Goal: Information Seeking & Learning: Find specific fact

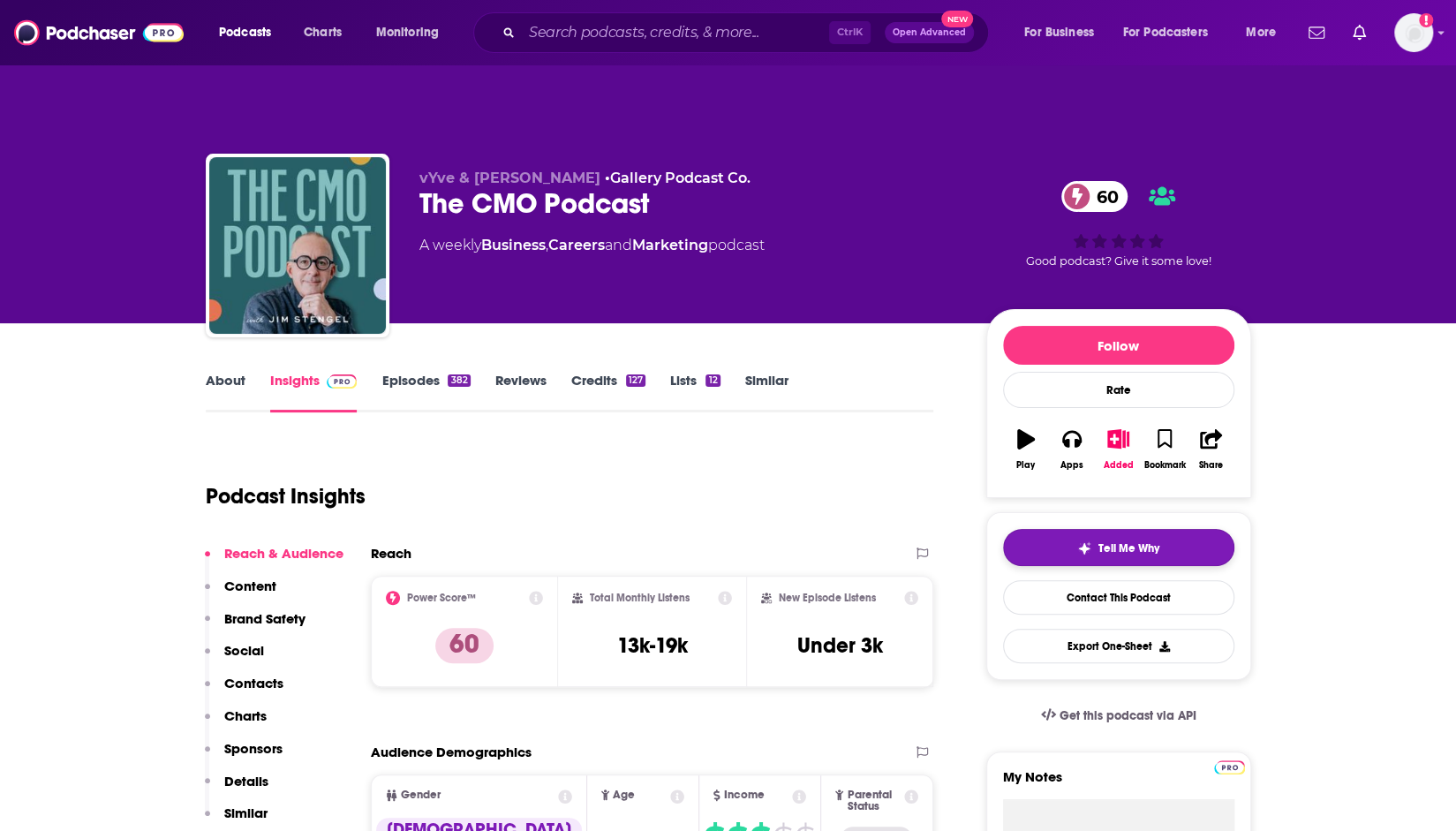
scroll to position [88, 0]
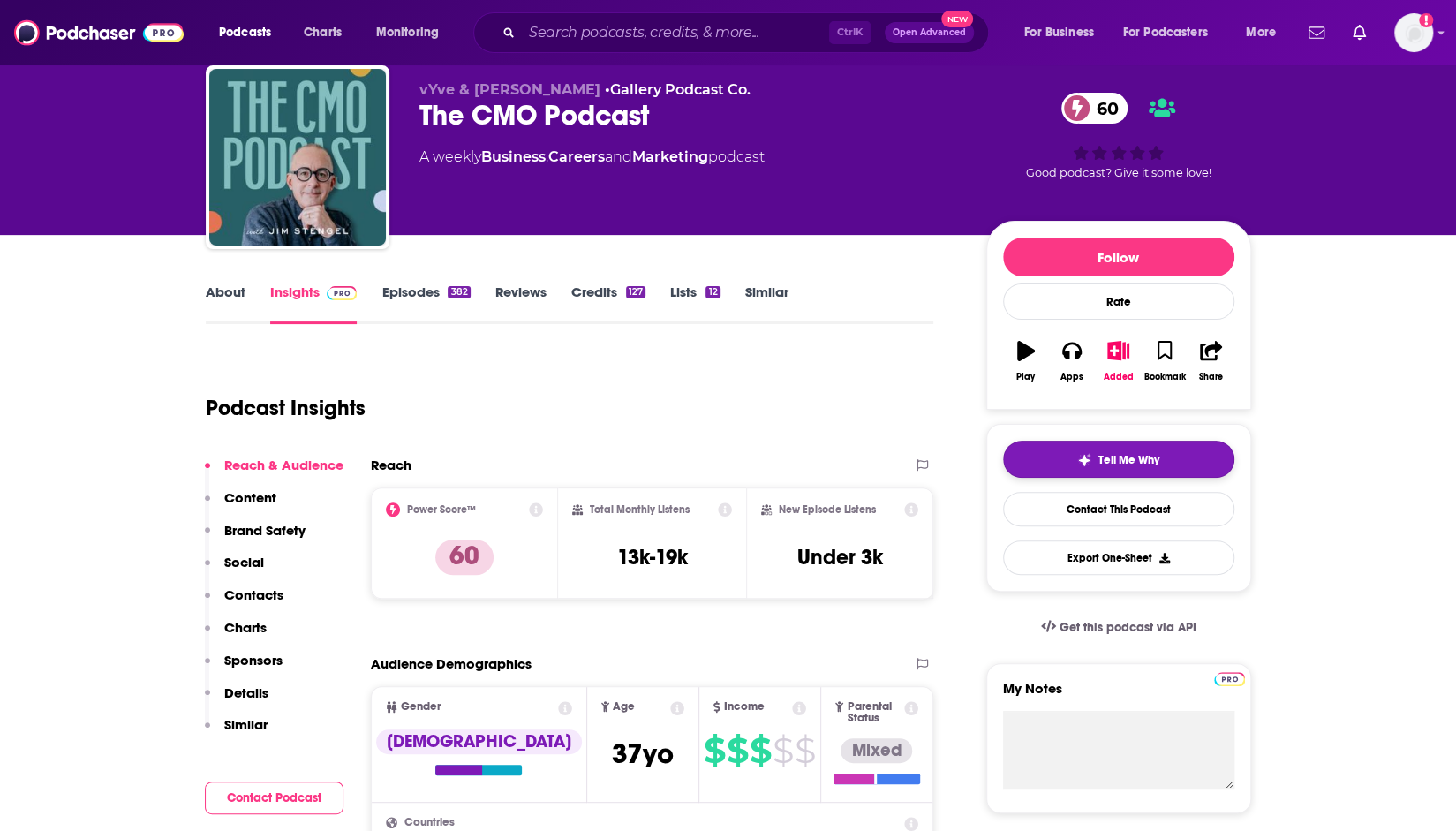
click at [1105, 440] on button "Tell Me Why" at bounding box center [1119, 458] width 231 height 37
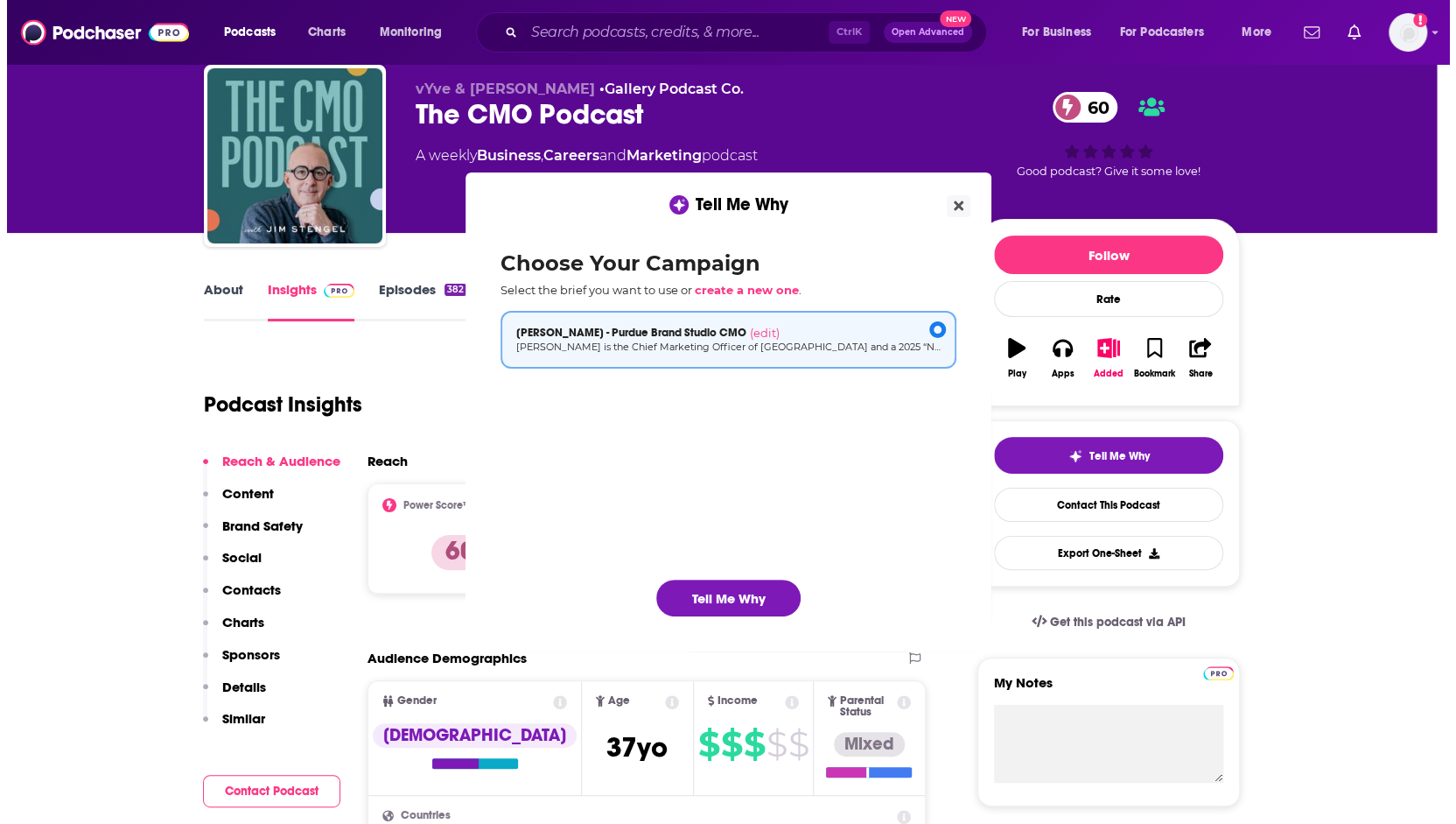
scroll to position [0, 0]
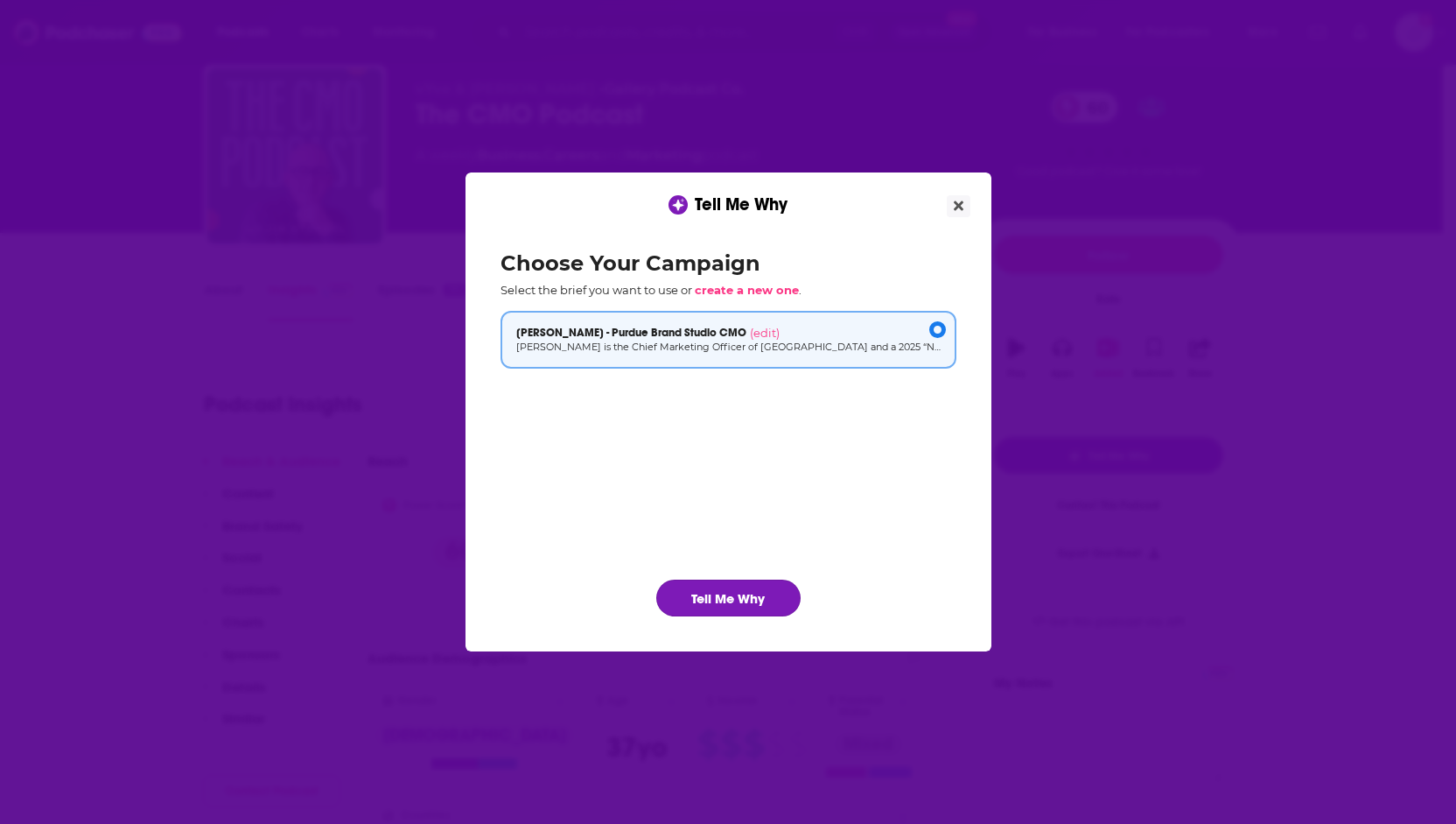
click at [759, 599] on button "Tell Me Why" at bounding box center [728, 598] width 144 height 37
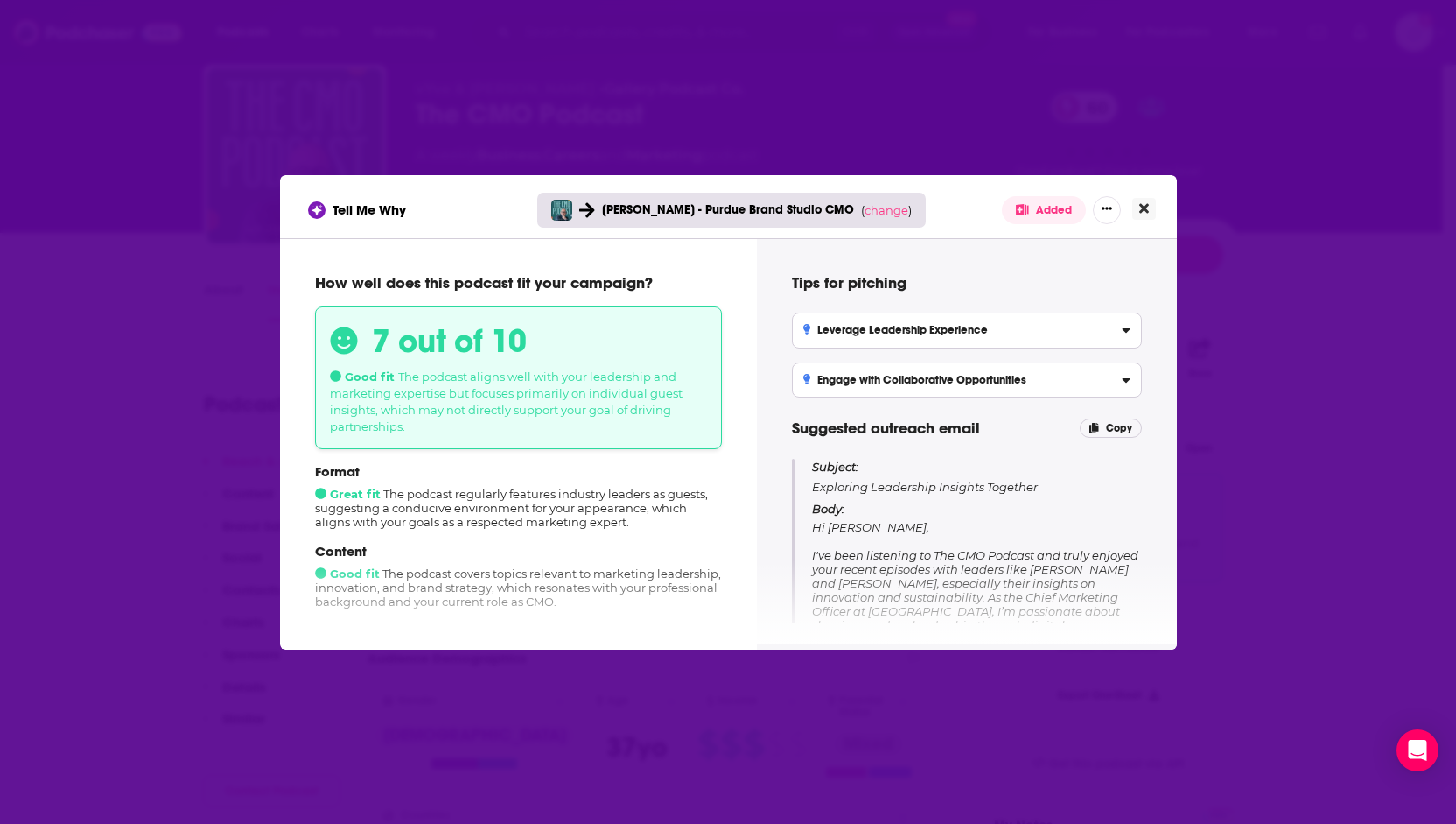
click at [1147, 202] on icon "Close" at bounding box center [1144, 208] width 10 height 14
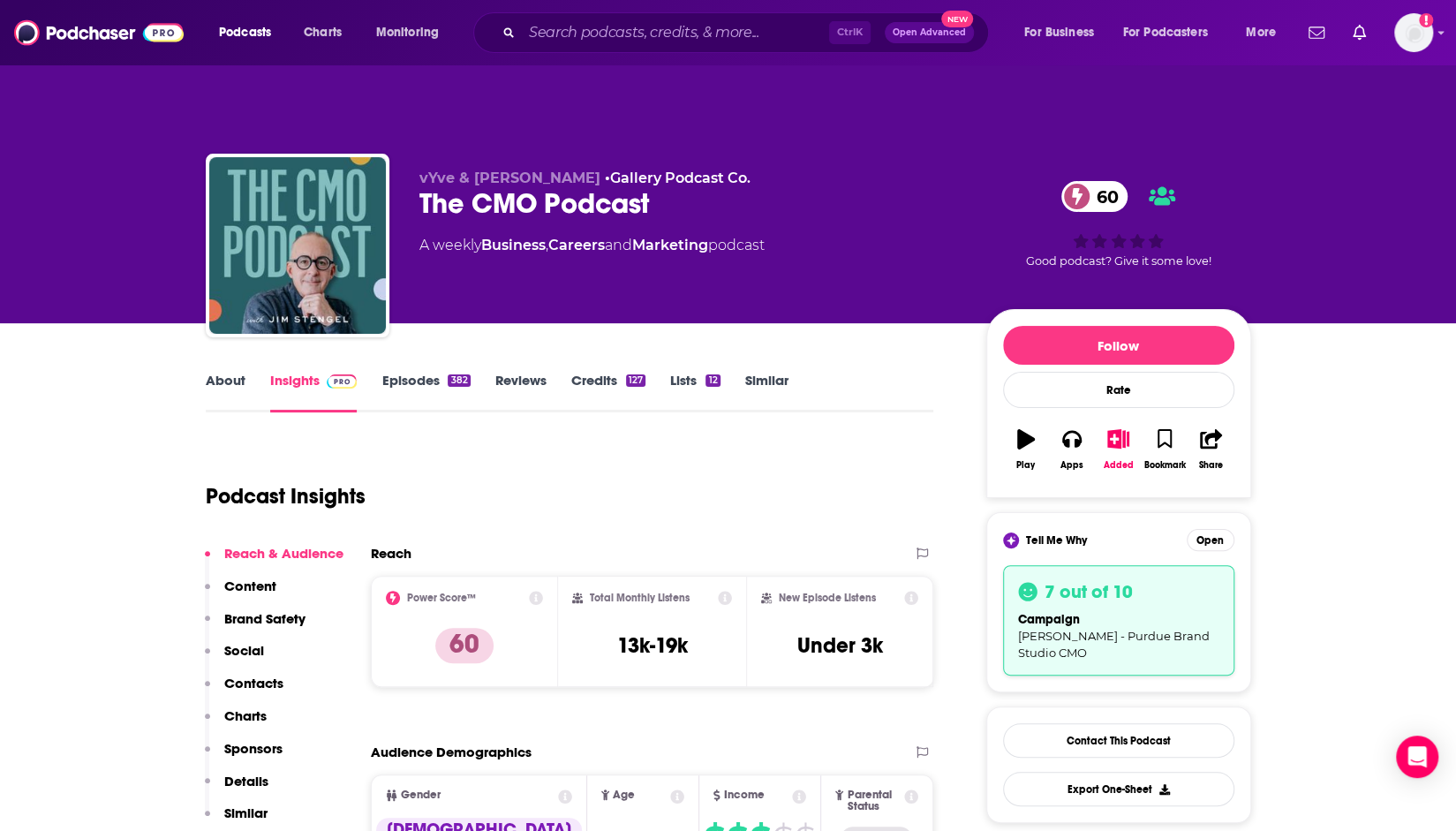
click at [429, 372] on link "Episodes 382" at bounding box center [426, 392] width 88 height 41
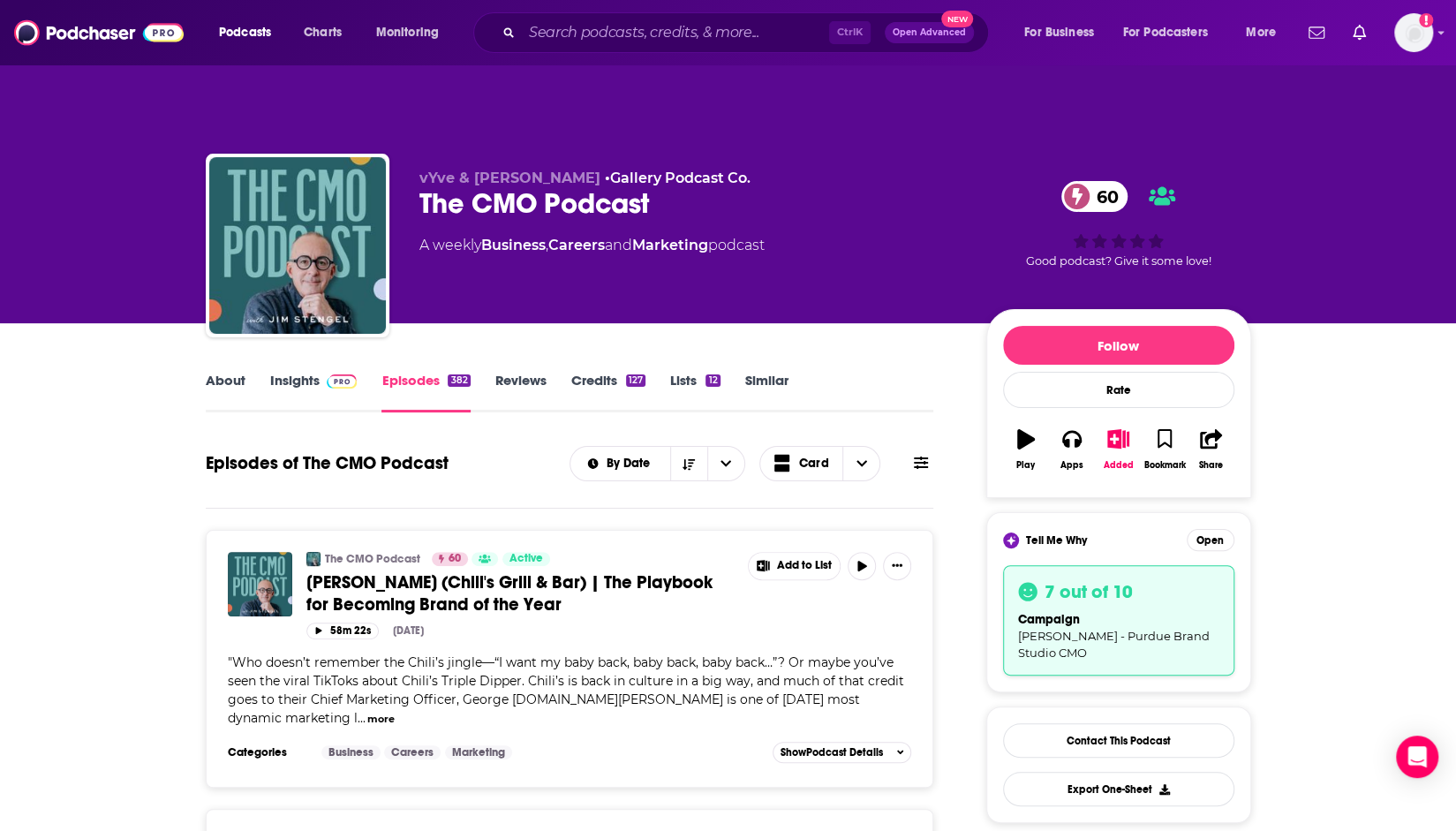
click at [309, 372] on link "Insights" at bounding box center [313, 392] width 88 height 41
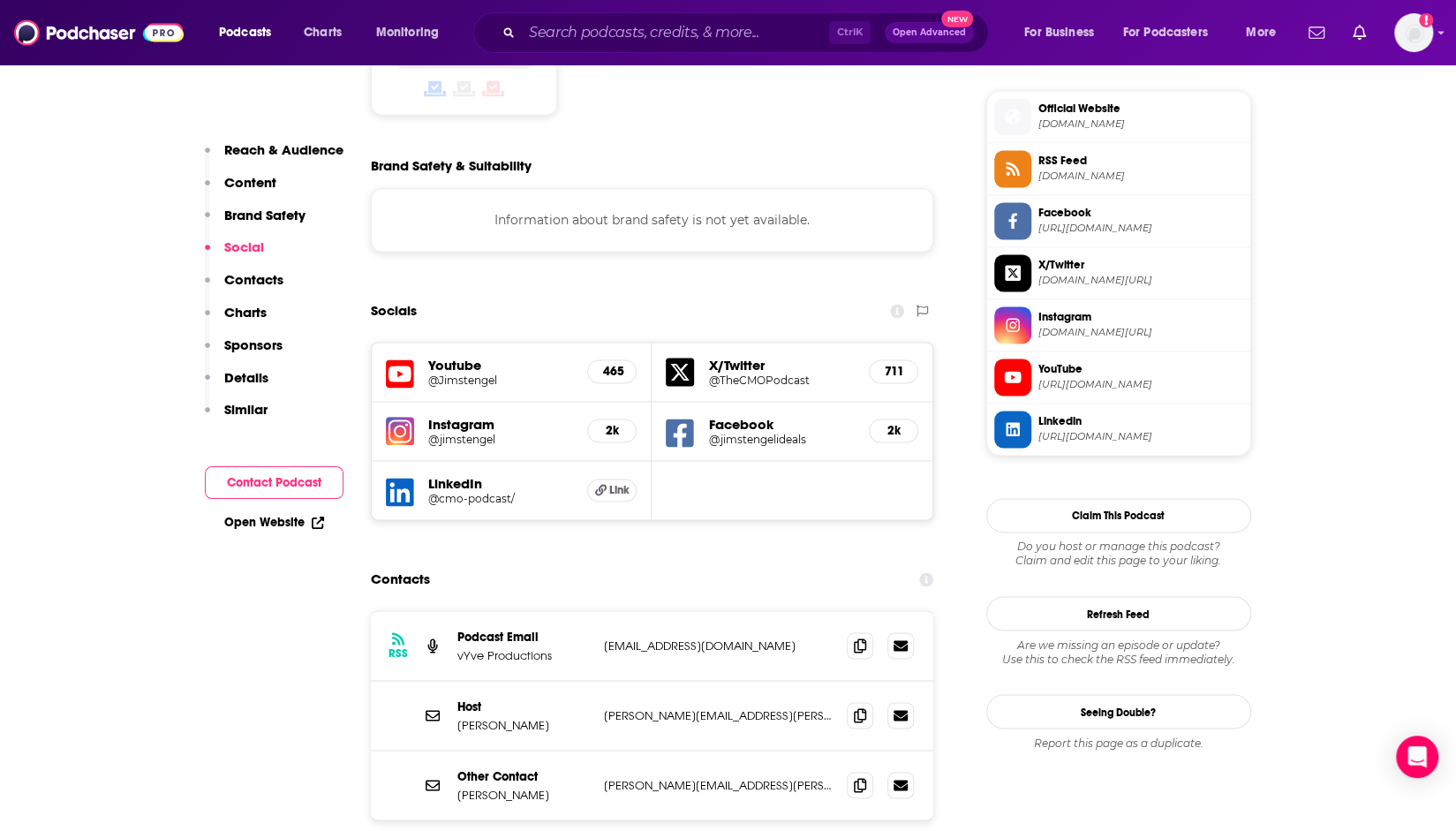
scroll to position [1589, 0]
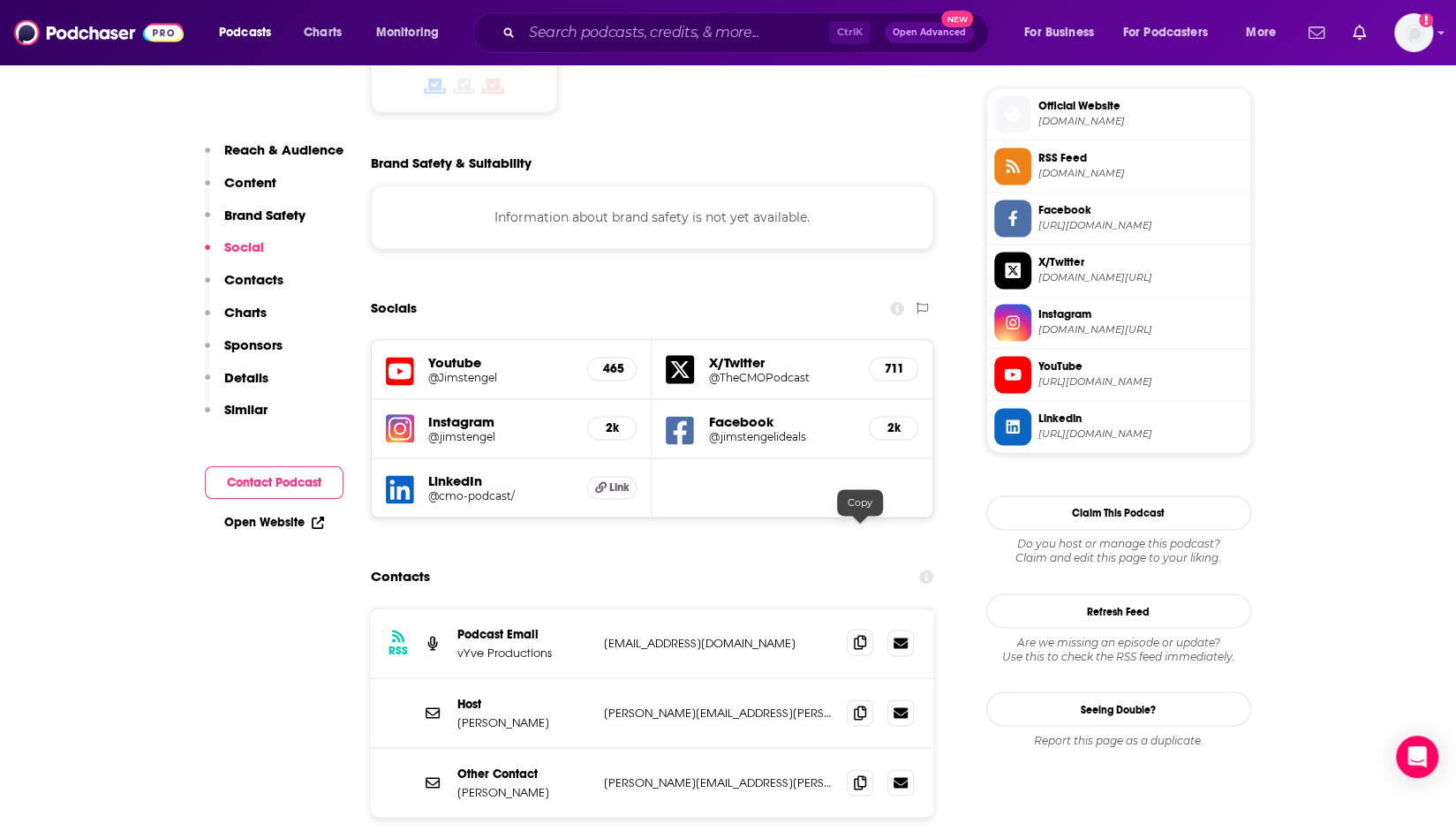
click at [862, 635] on icon at bounding box center [860, 642] width 13 height 14
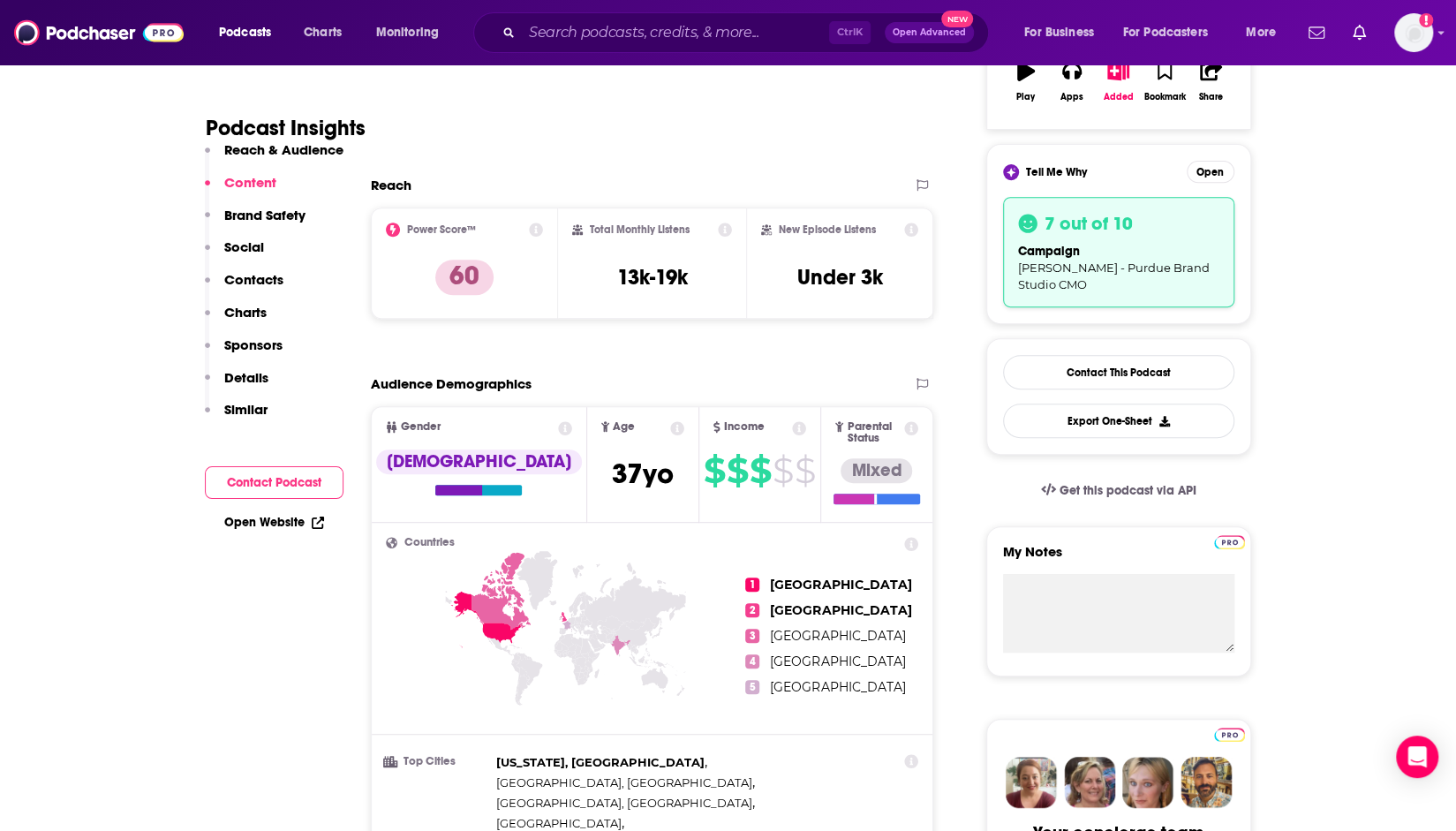
scroll to position [0, 0]
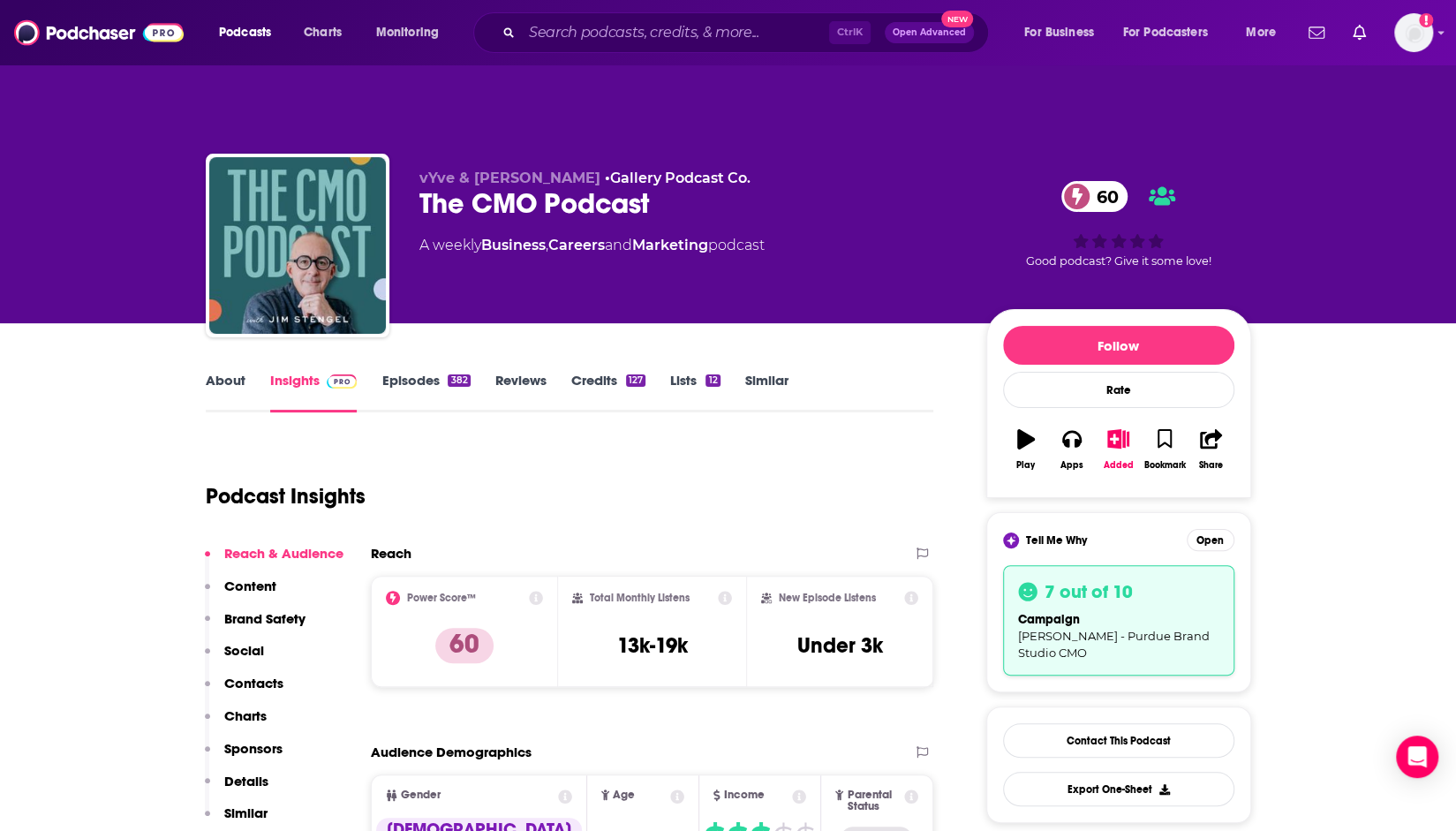
click at [414, 372] on link "Episodes 382" at bounding box center [426, 392] width 88 height 41
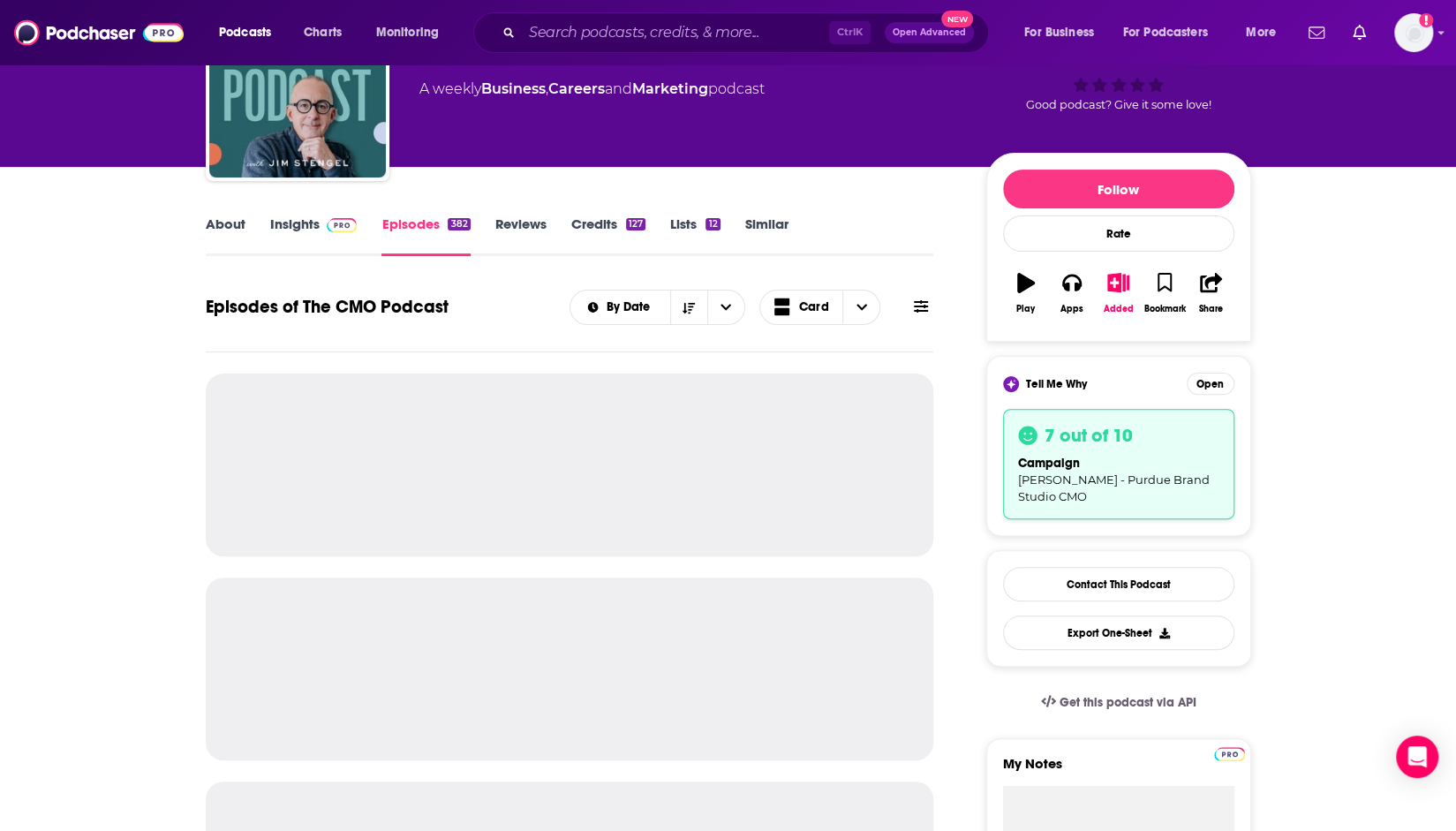
scroll to position [177, 0]
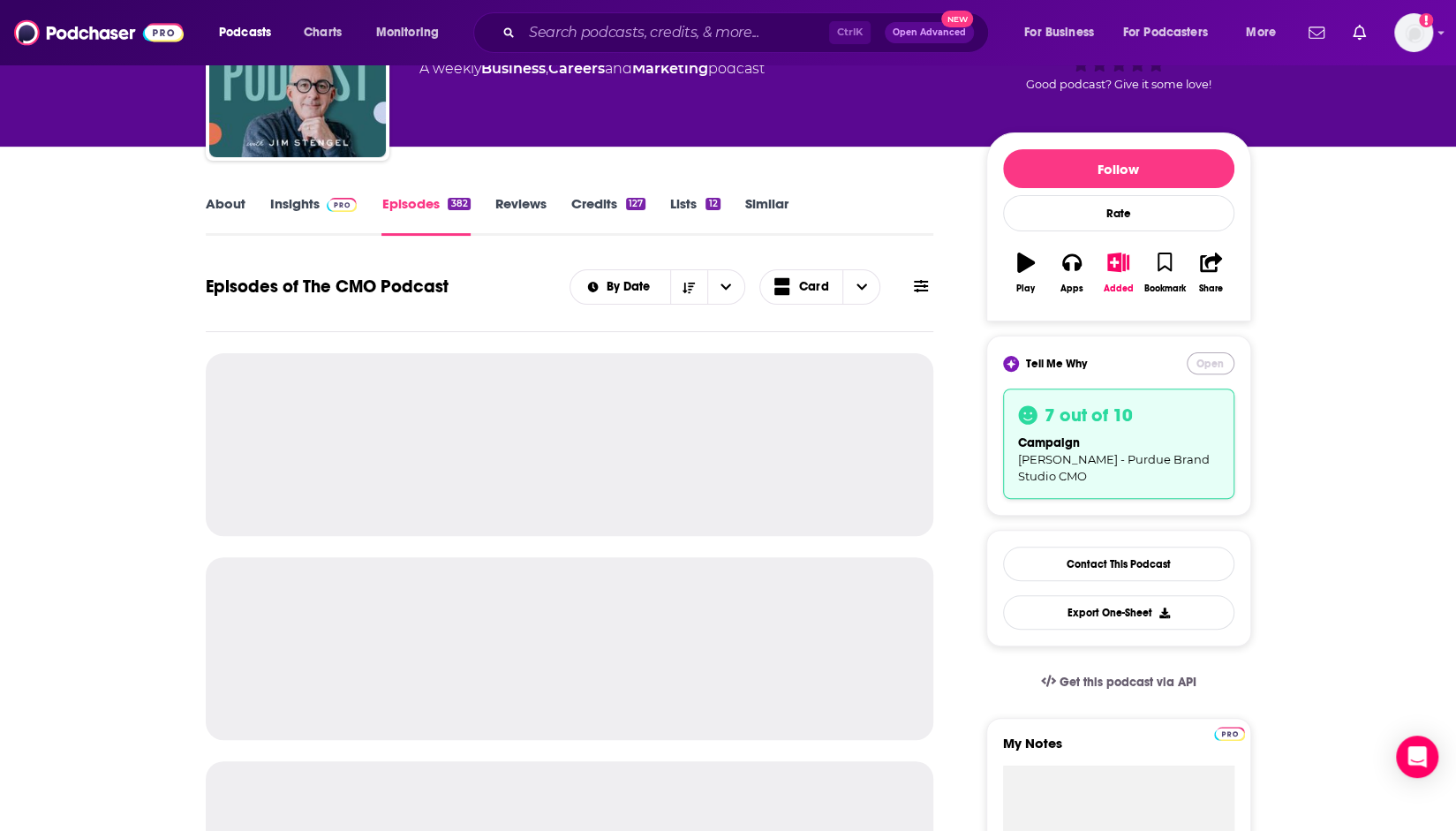
click at [1207, 352] on button "Open" at bounding box center [1210, 363] width 48 height 22
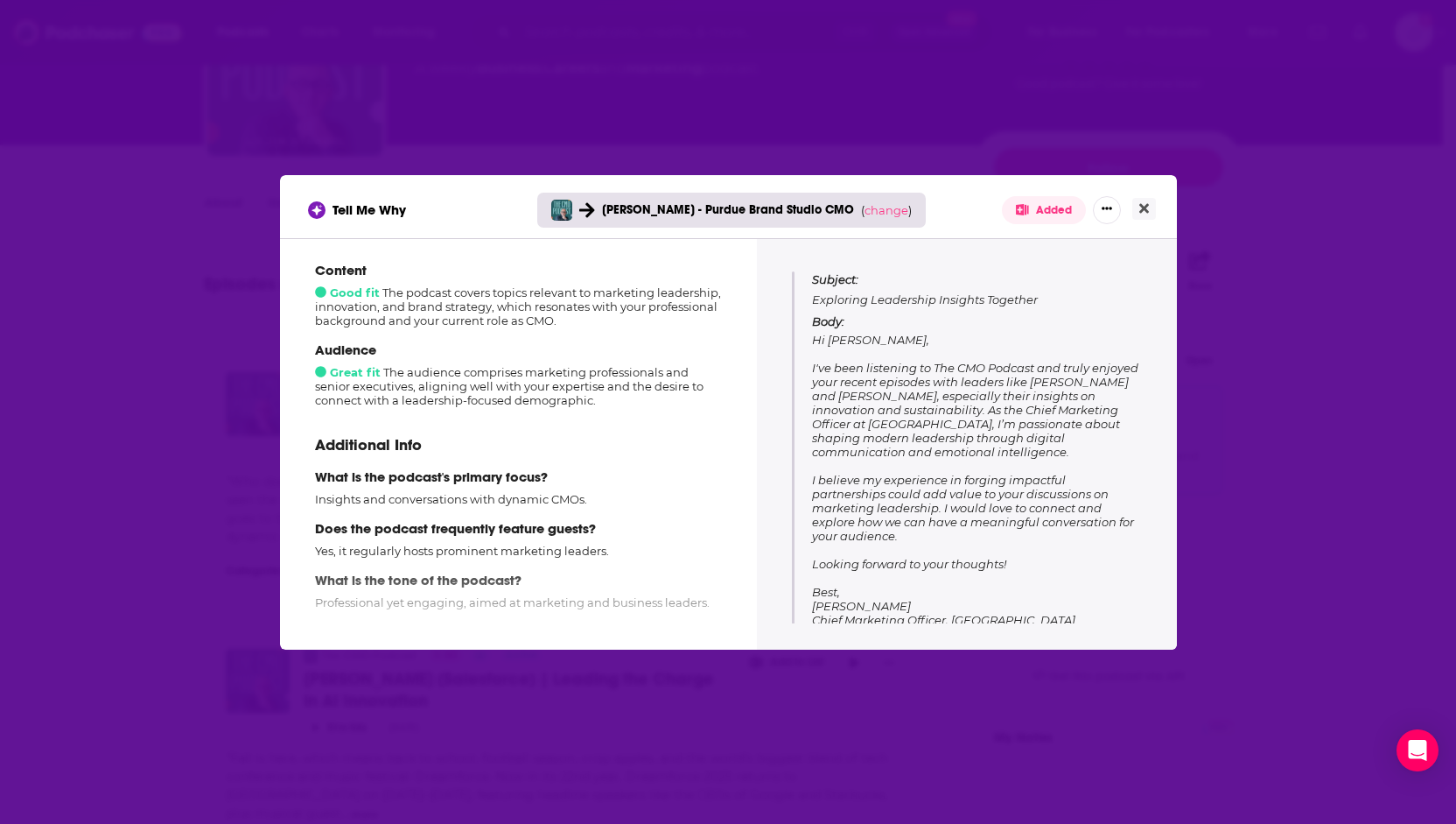
scroll to position [286, 0]
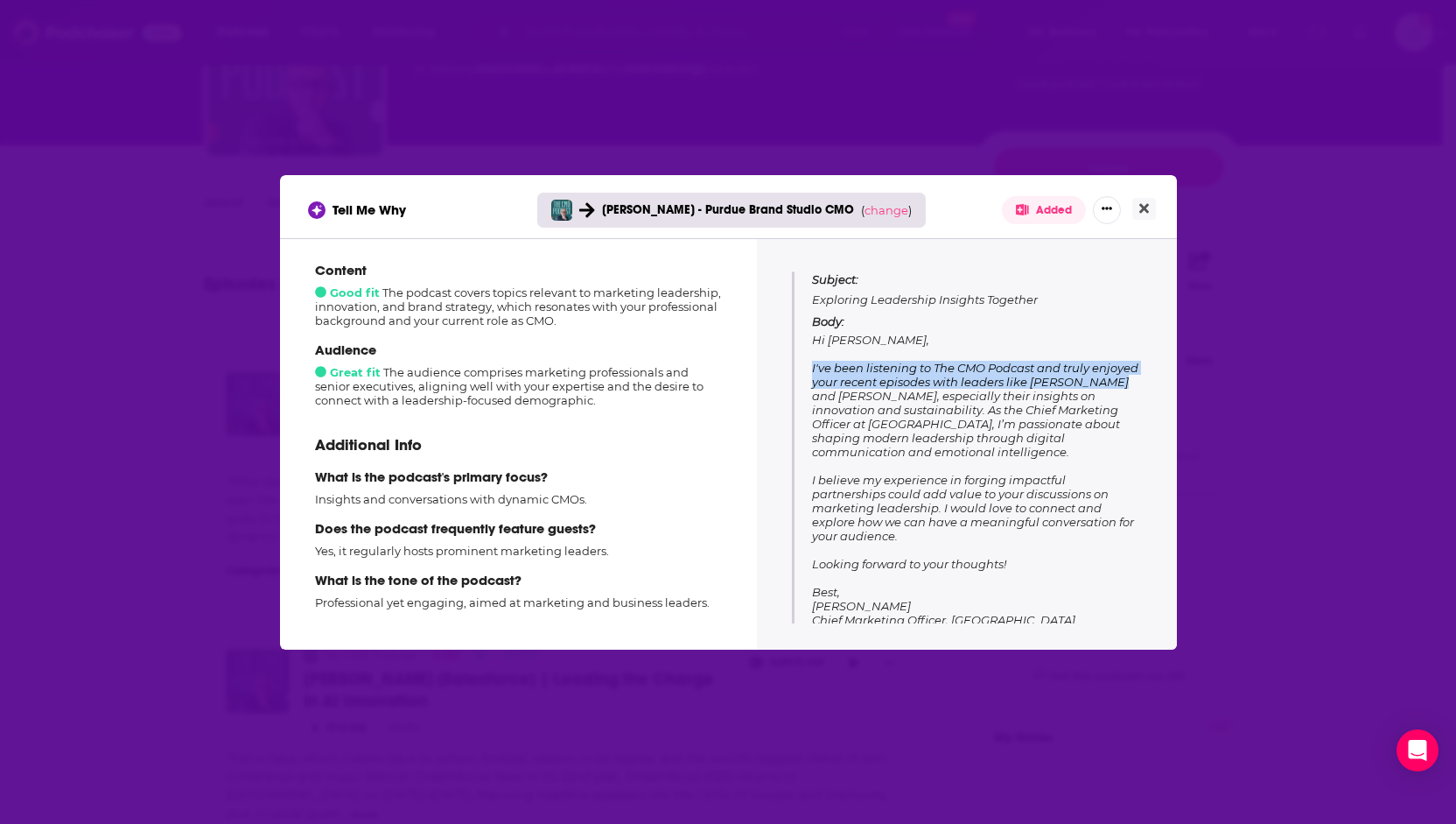
drag, startPoint x: 814, startPoint y: 364, endPoint x: 1108, endPoint y: 386, distance: 294.8
click at [1108, 386] on span "Hi Jim, I've been listening to The CMO Podcast and truly enjoyed your recent ep…" at bounding box center [975, 480] width 326 height 294
click at [874, 370] on span "Hi Jim, I've been listening to The CMO Podcast and truly enjoyed your recent ep…" at bounding box center [975, 480] width 326 height 294
drag, startPoint x: 812, startPoint y: 365, endPoint x: 931, endPoint y: 383, distance: 120.4
click at [931, 383] on span "Hi Jim, I've been listening to The CMO Podcast and truly enjoyed your recent ep…" at bounding box center [975, 480] width 326 height 294
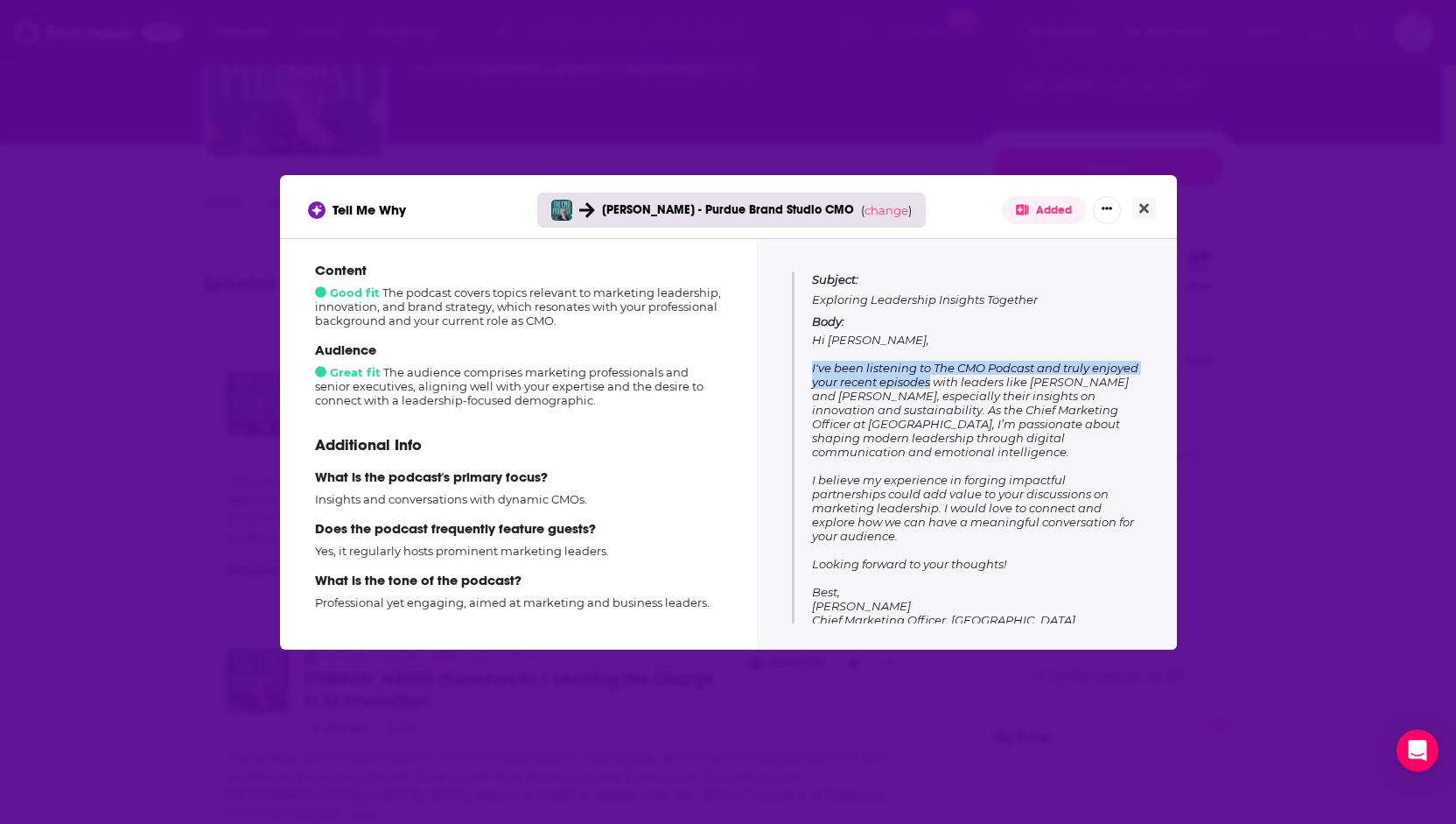
copy span "I've been listening to The CMO Podcast and truly enjoyed your recent episodes"
click at [1147, 208] on icon "Close" at bounding box center [1144, 208] width 10 height 10
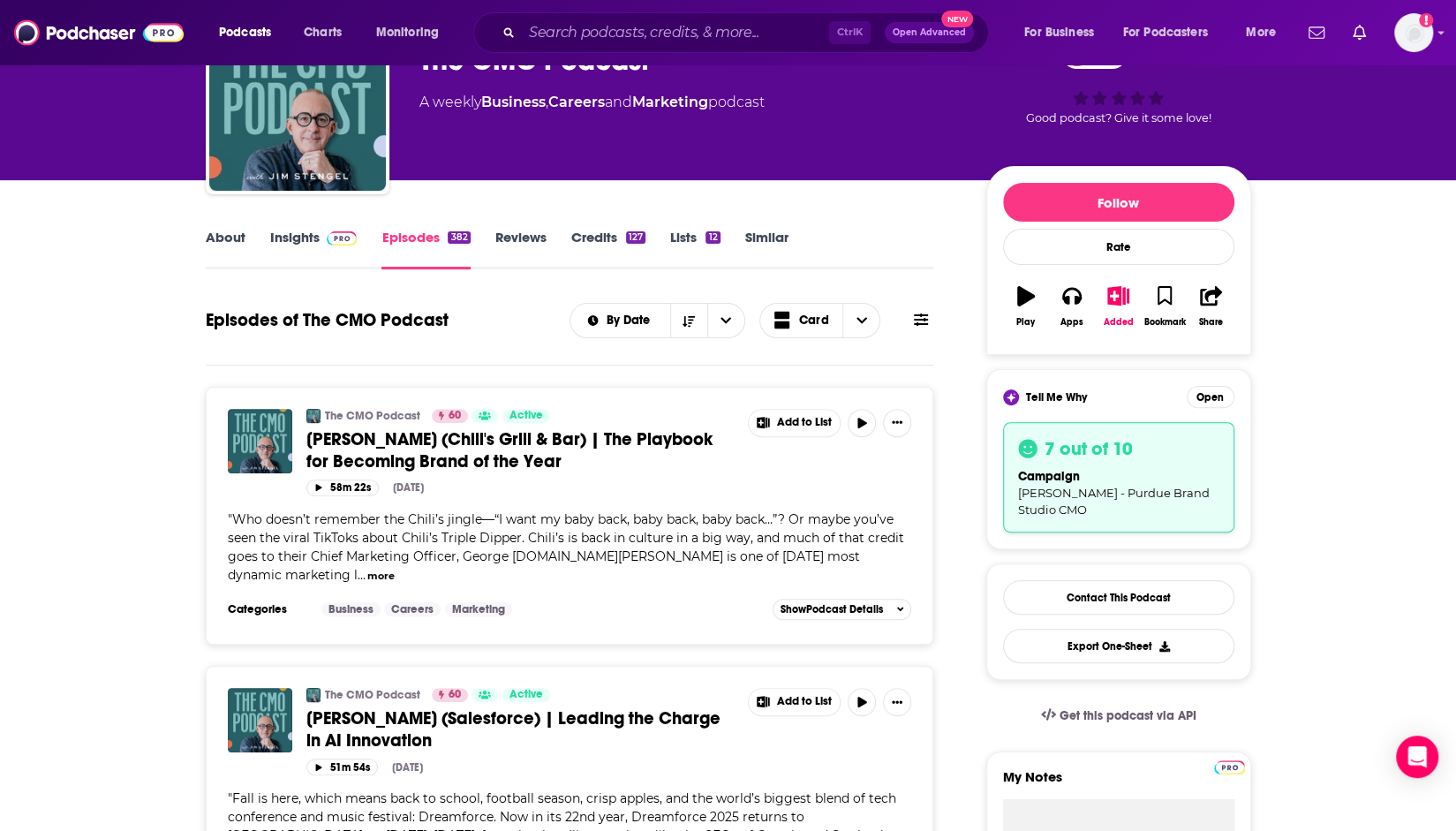
scroll to position [177, 0]
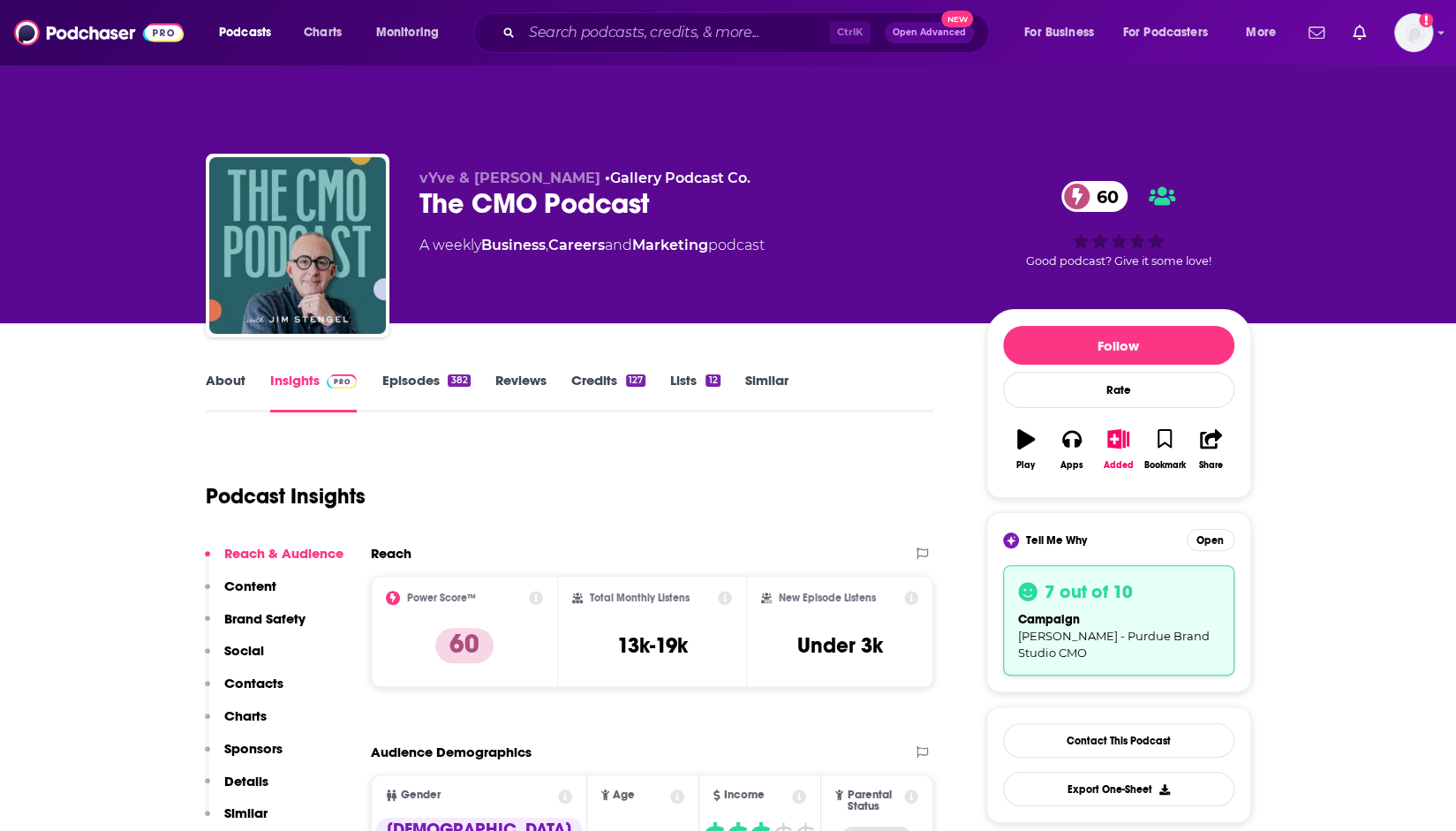
click at [216, 372] on link "About" at bounding box center [226, 392] width 40 height 41
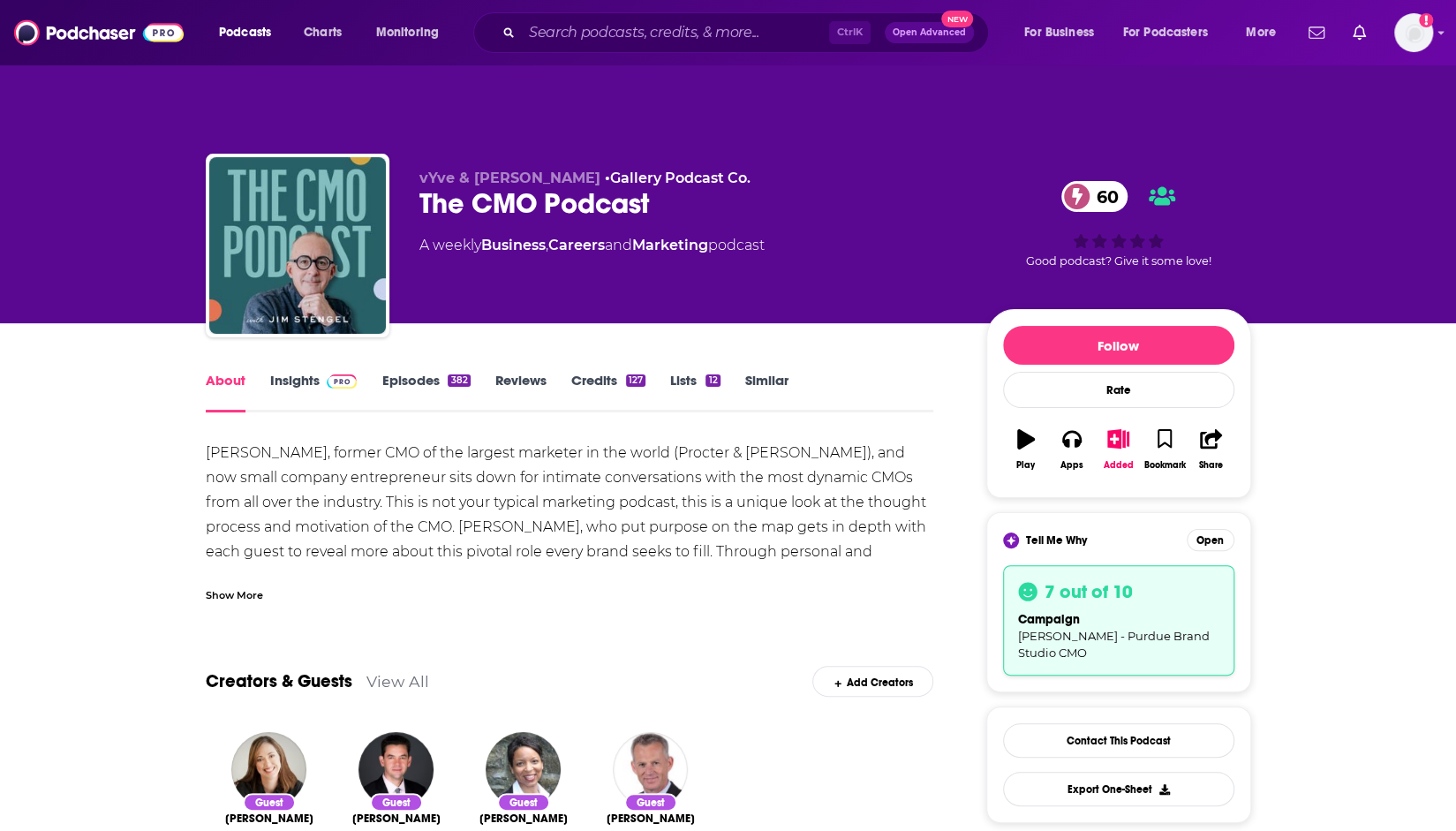
click at [250, 573] on div "Show More" at bounding box center [569, 587] width 728 height 30
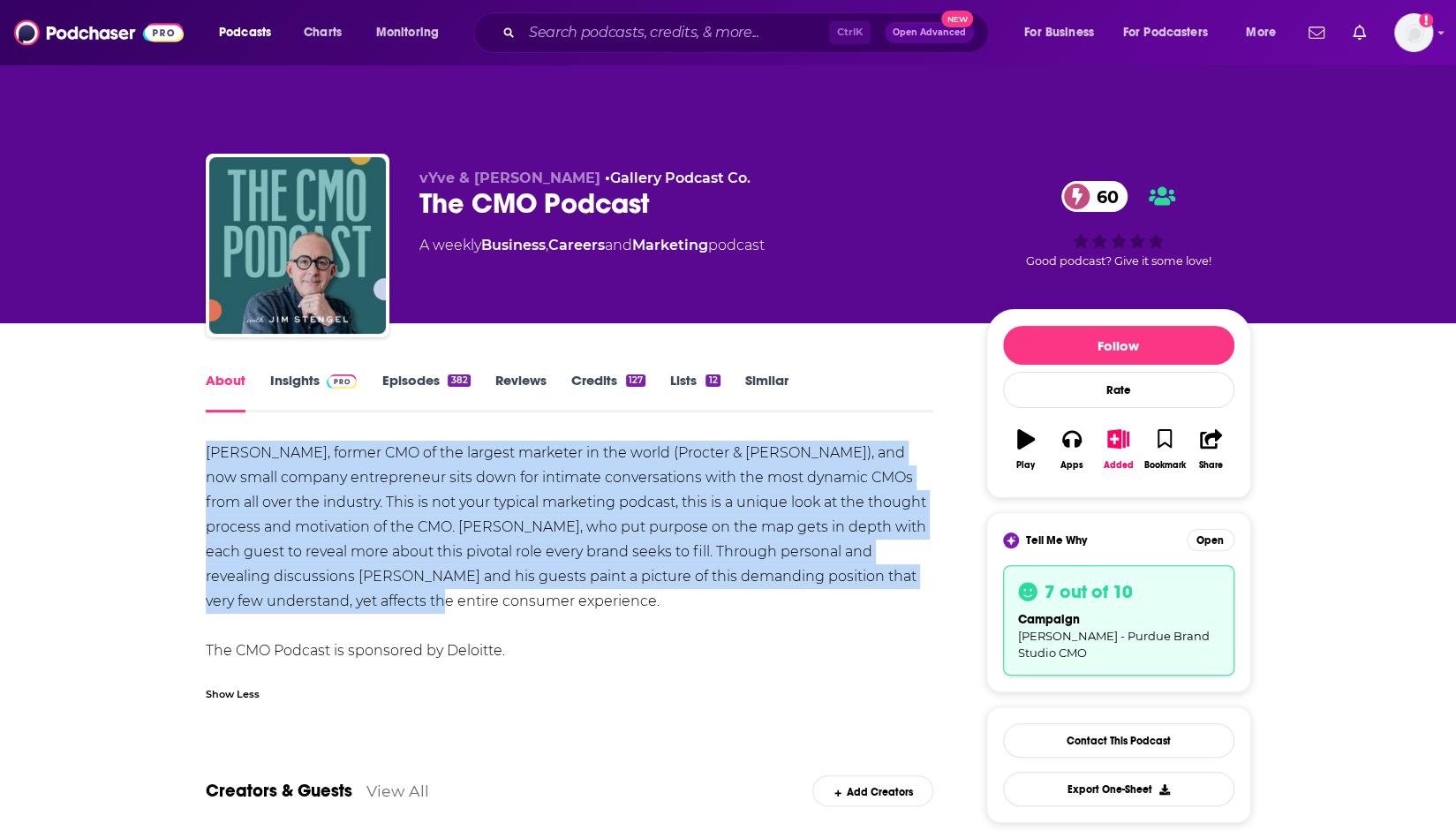
drag, startPoint x: 413, startPoint y: 575, endPoint x: 185, endPoint y: 405, distance: 284.4
copy div "[PERSON_NAME], former CMO of the largest marketer in the world (Procter & [PERS…"
